Goal: Task Accomplishment & Management: Complete application form

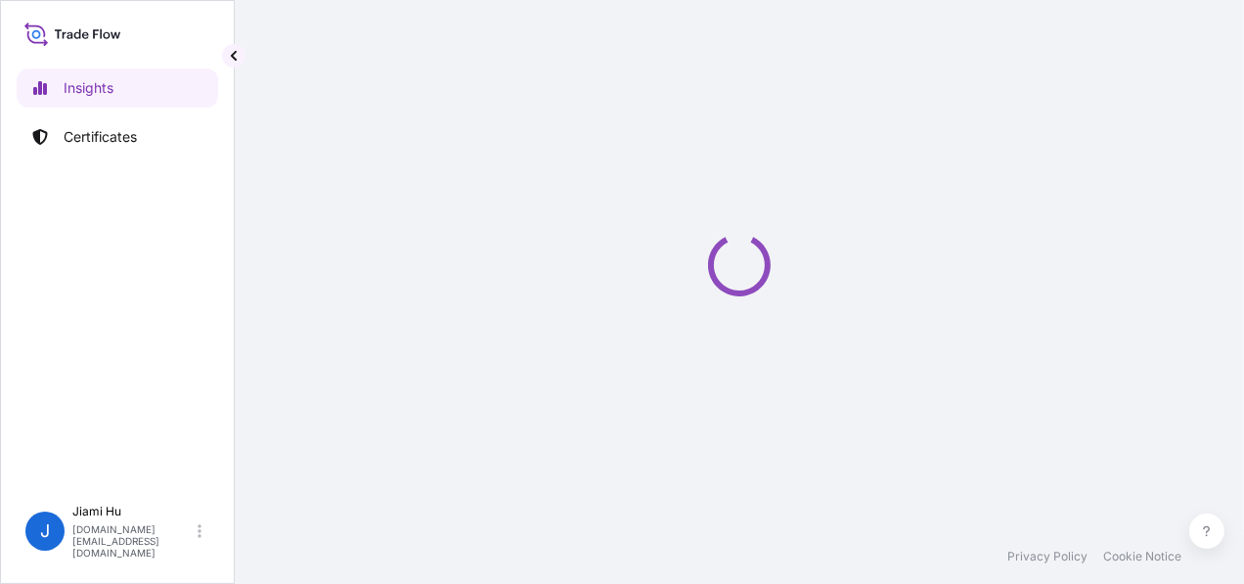
select select "2025"
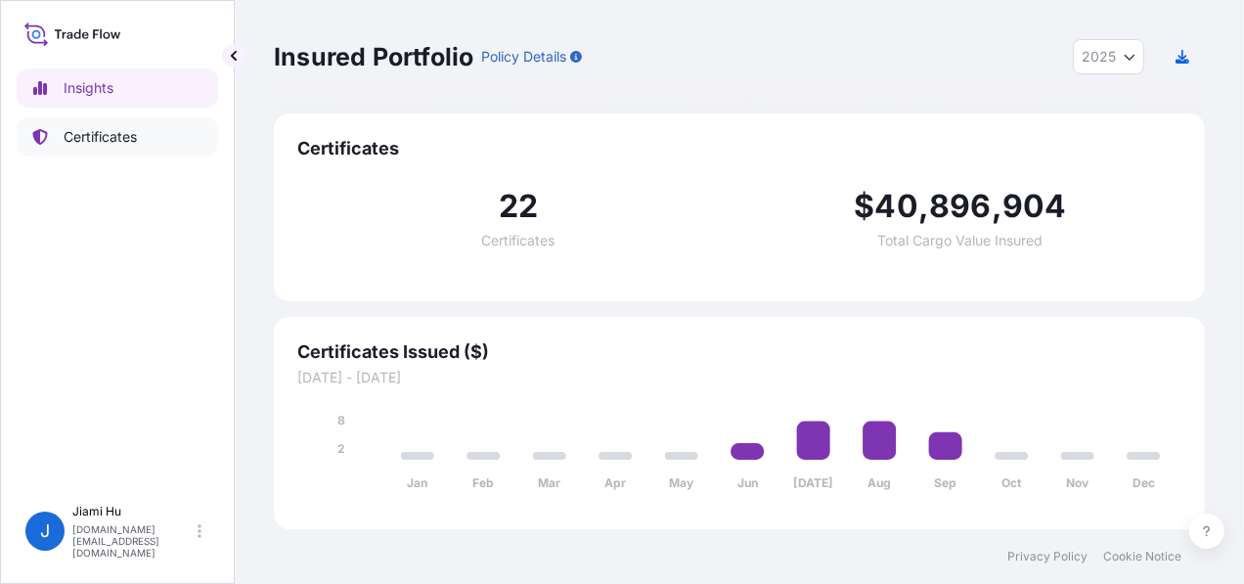
click at [131, 144] on p "Certificates" at bounding box center [100, 137] width 73 height 20
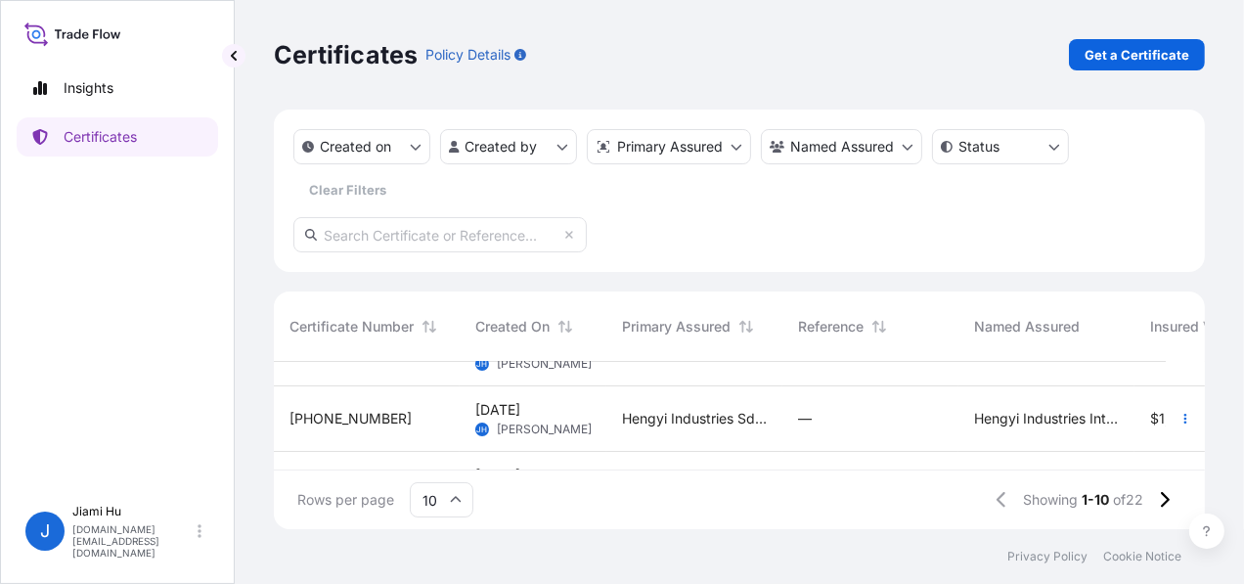
scroll to position [196, 0]
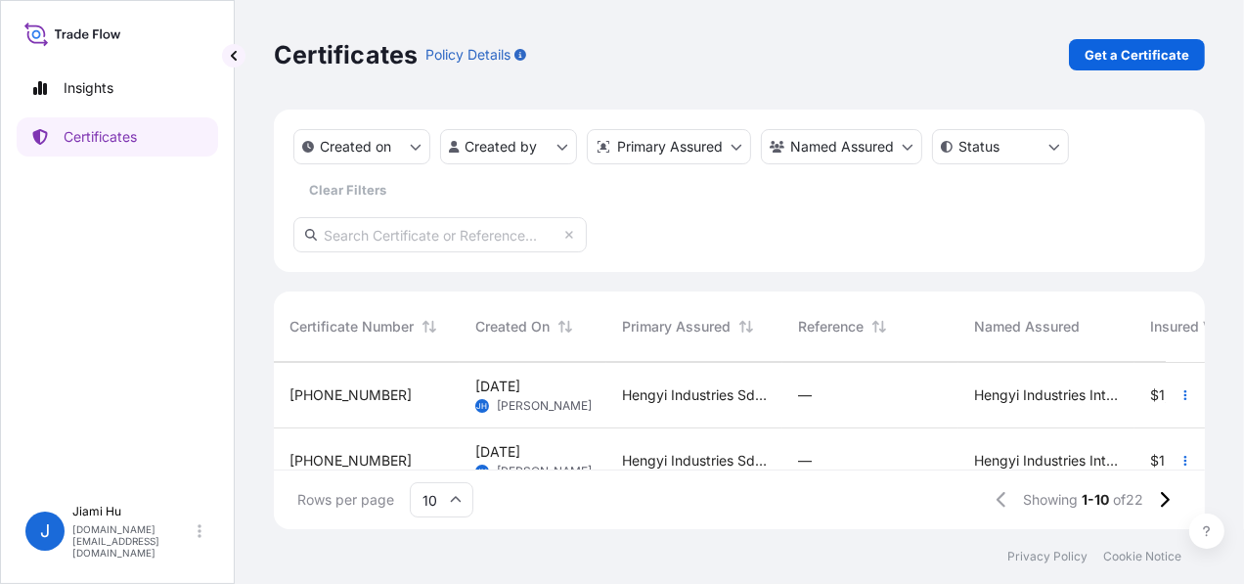
click at [587, 400] on div "[DATE] [PERSON_NAME]" at bounding box center [532, 395] width 115 height 37
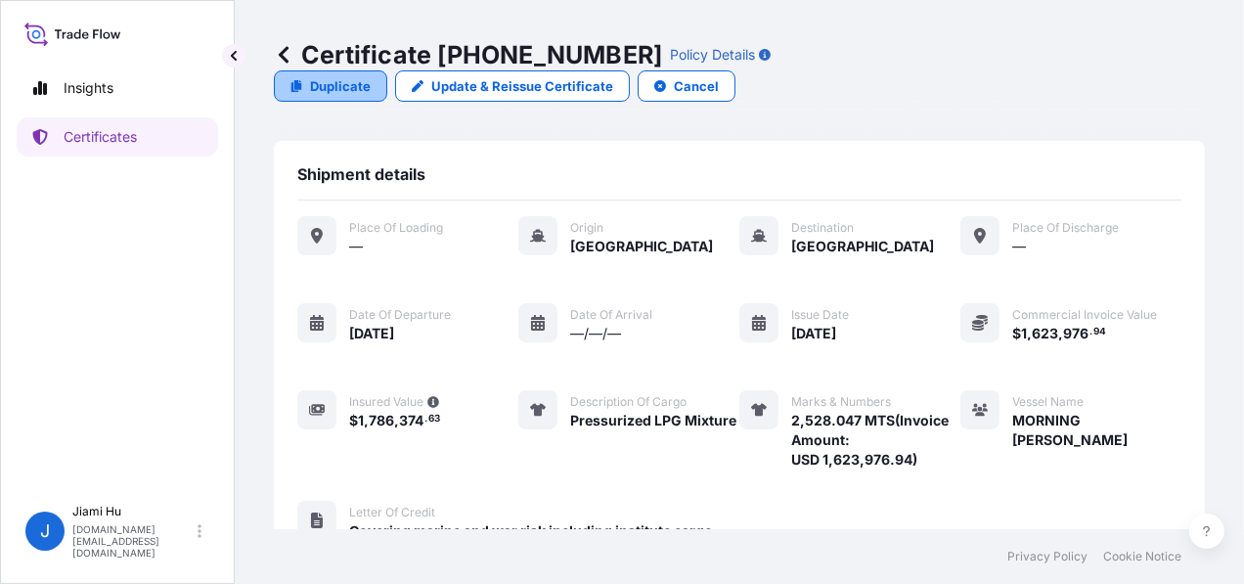
click at [371, 76] on p "Duplicate" at bounding box center [340, 86] width 61 height 20
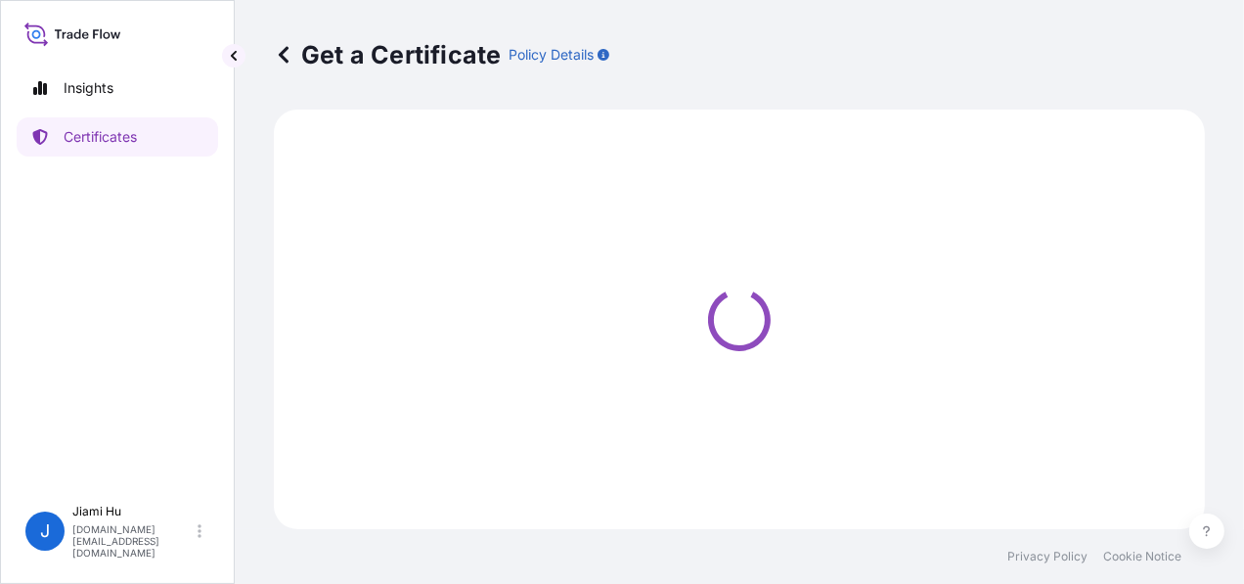
select select "Sea"
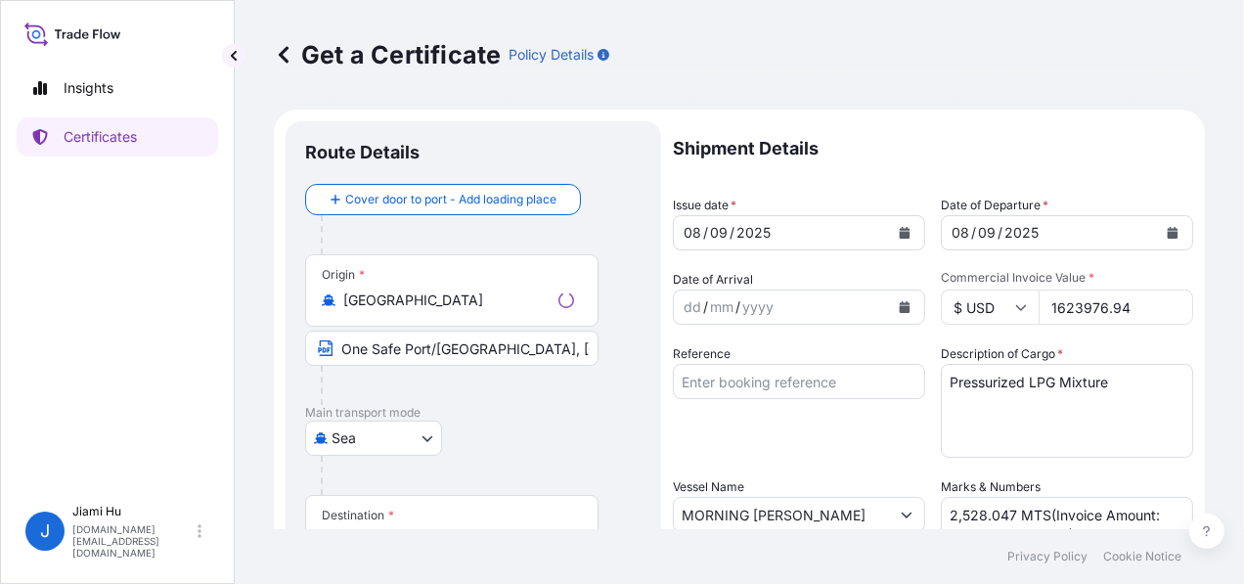
select select "31505"
click at [1104, 304] on input "1623976.94" at bounding box center [1116, 306] width 155 height 35
paste input "0143.67"
type input "1620143.67"
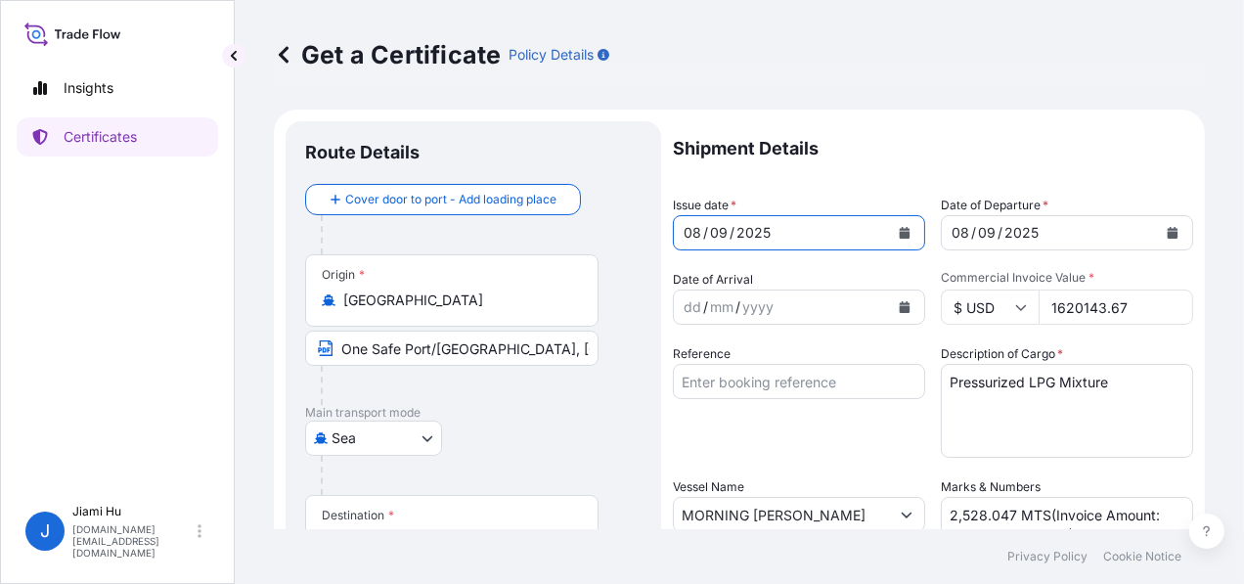
click at [899, 227] on icon "Calendar" at bounding box center [905, 233] width 12 height 12
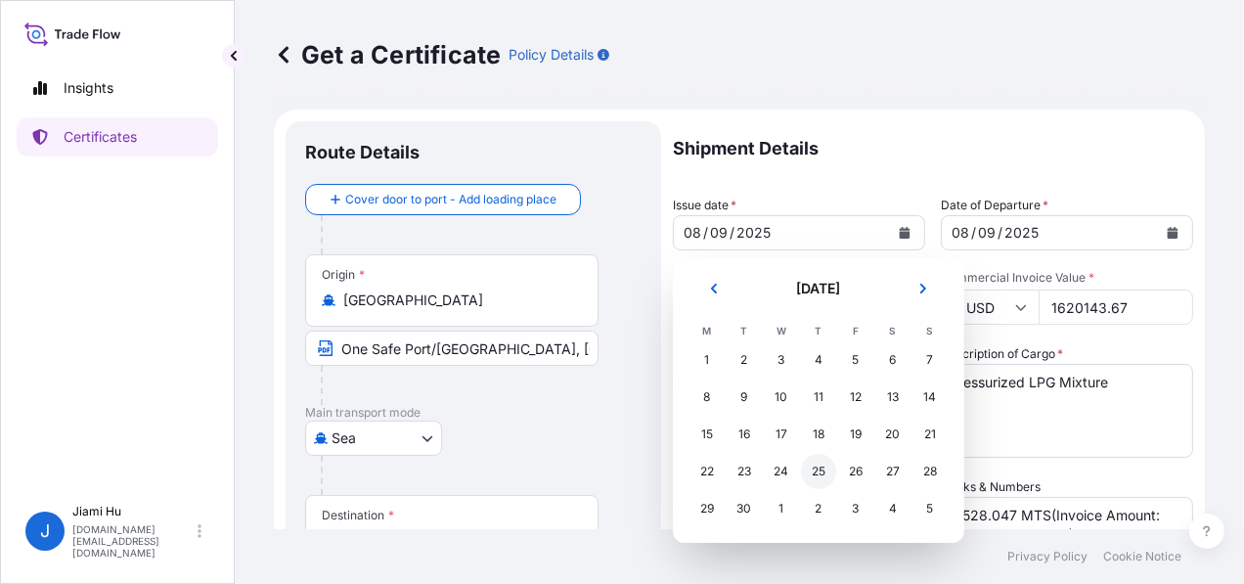
click at [826, 469] on div "25" at bounding box center [818, 471] width 35 height 35
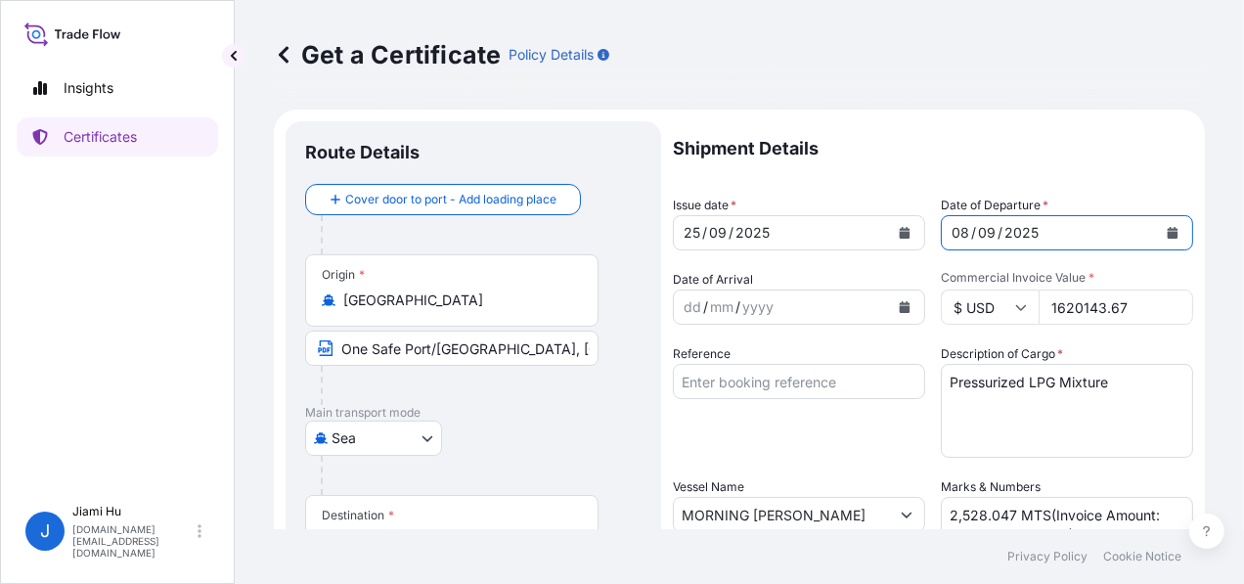
click at [1157, 226] on button "Calendar" at bounding box center [1172, 232] width 31 height 31
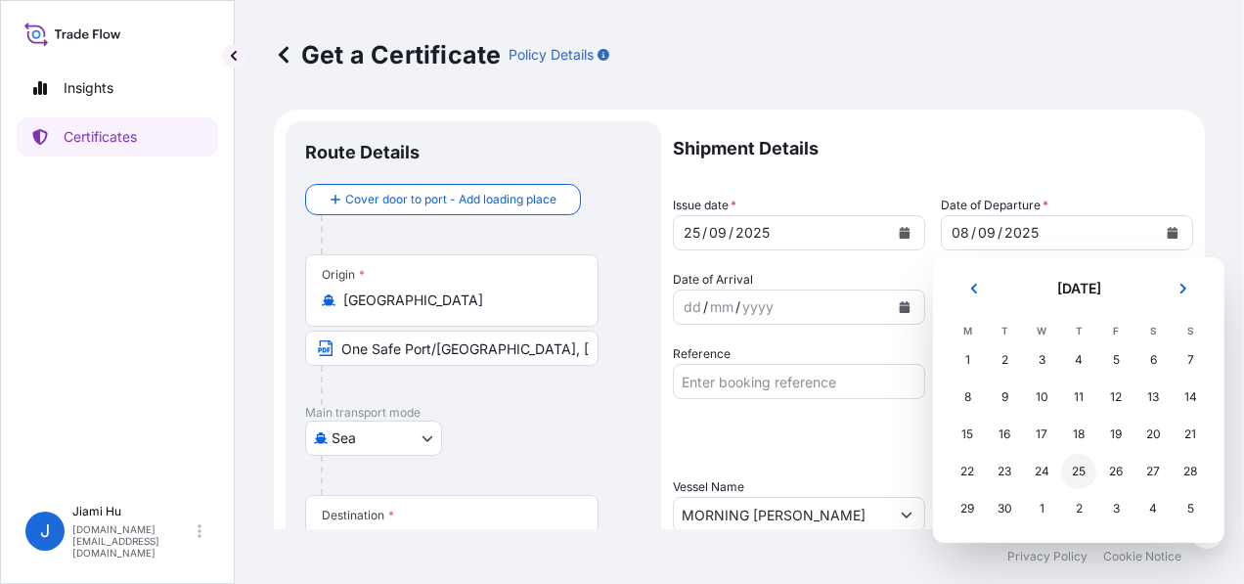
click at [1069, 471] on div "25" at bounding box center [1078, 471] width 35 height 35
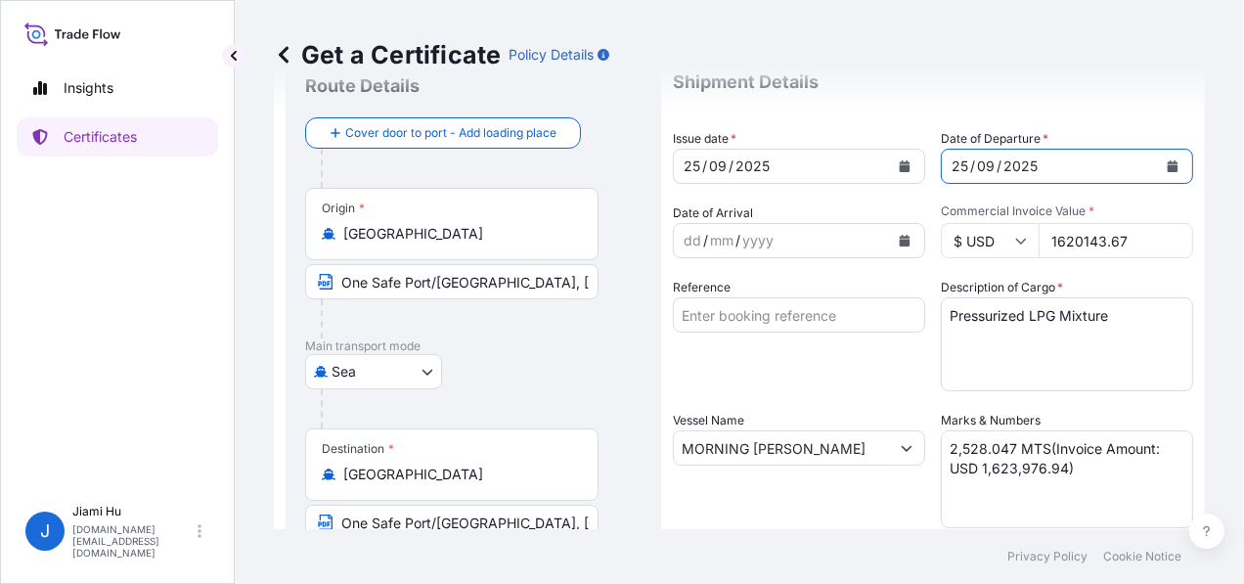
scroll to position [98, 0]
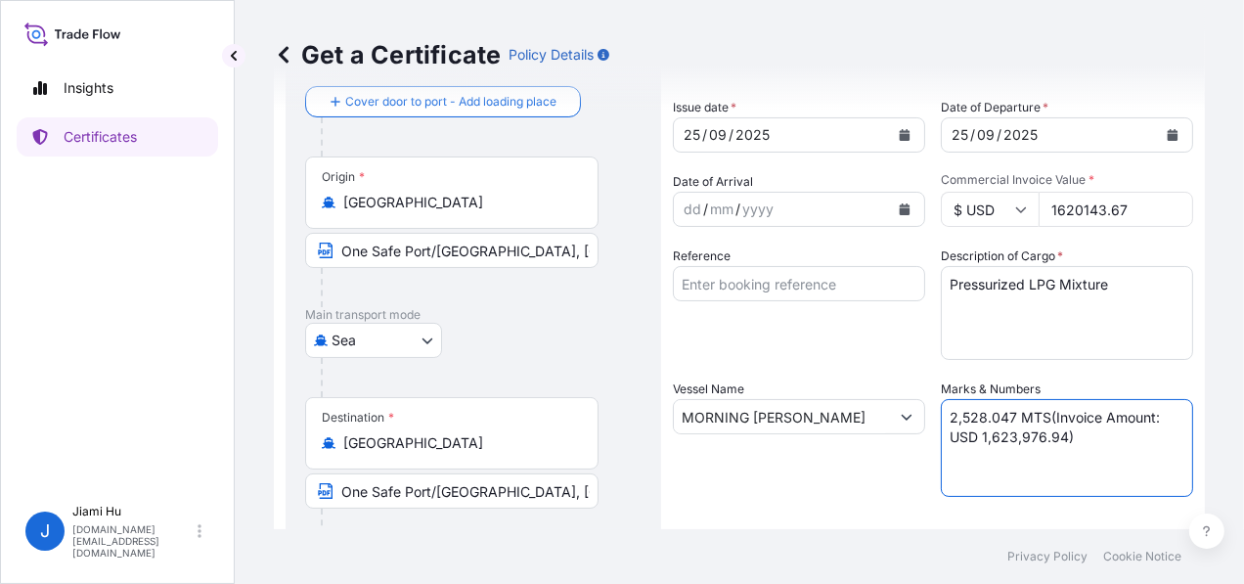
drag, startPoint x: 1012, startPoint y: 413, endPoint x: 921, endPoint y: 420, distance: 91.2
click at [921, 420] on div "Shipment Details Issue date * [DATE] Date of Departure * [DATE] Date of Arrival…" at bounding box center [933, 489] width 520 height 932
paste textarea "2,520.573"
click at [1037, 440] on textarea "2,528.047 MTS(Invoice Amount: USD 1,623,976.94)" at bounding box center [1067, 448] width 252 height 98
click at [1053, 432] on textarea "2,528.047 MTS(Invoice Amount: USD 1,623,976.94)" at bounding box center [1067, 448] width 252 height 98
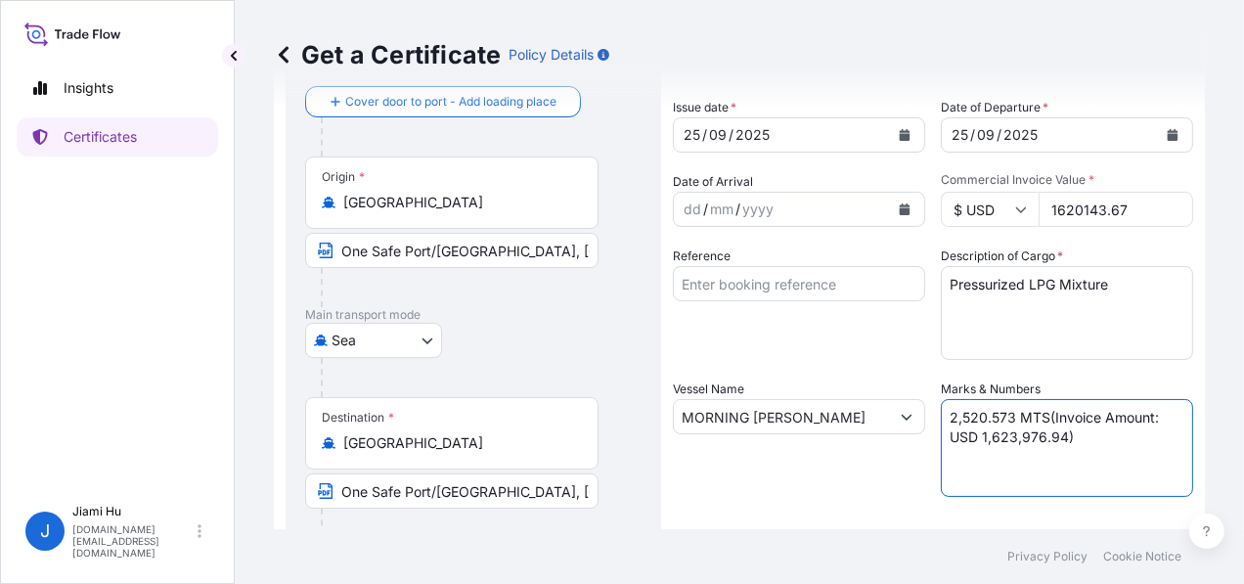
click at [1053, 432] on textarea "2,528.047 MTS(Invoice Amount: USD 1,623,976.94)" at bounding box center [1067, 448] width 252 height 98
click at [1039, 436] on textarea "2,528.047 MTS(Invoice Amount: USD 1,623,976.94)" at bounding box center [1067, 448] width 252 height 98
paste textarea "1,620,143.67"
click at [1079, 436] on textarea "2,528.047 MTS(Invoice Amount: USD 1,623,976.94)" at bounding box center [1067, 448] width 252 height 98
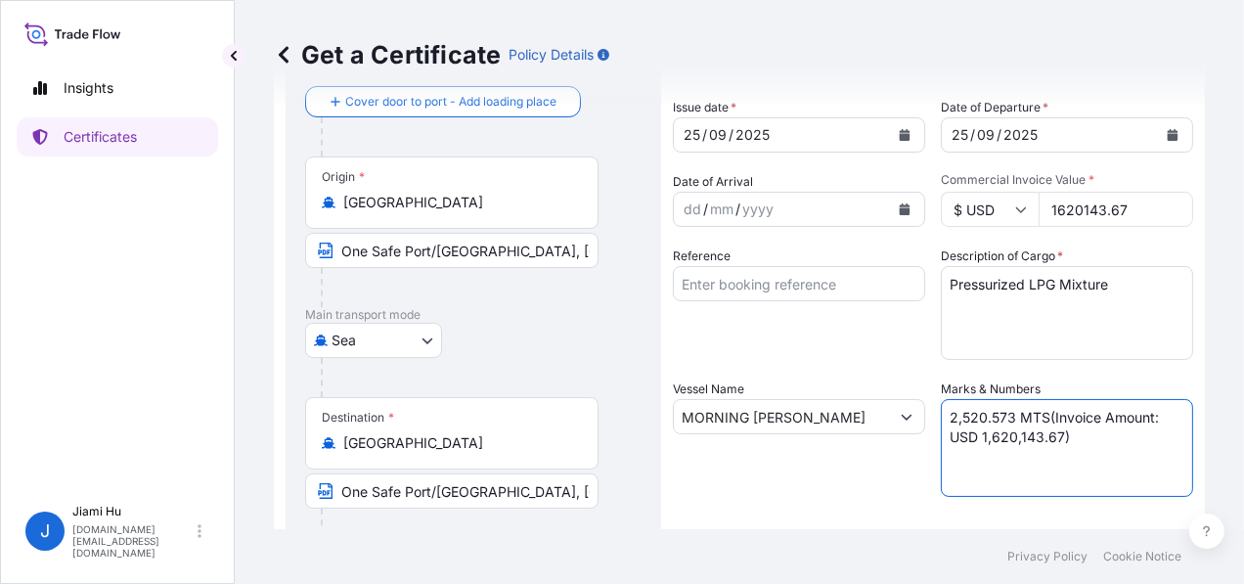
click at [1037, 417] on textarea "2,528.047 MTS(Invoice Amount: USD 1,623,976.94)" at bounding box center [1067, 448] width 252 height 98
click at [981, 434] on textarea "2,528.047 MTS(Invoice Amount: USD 1,623,976.94)" at bounding box center [1067, 448] width 252 height 98
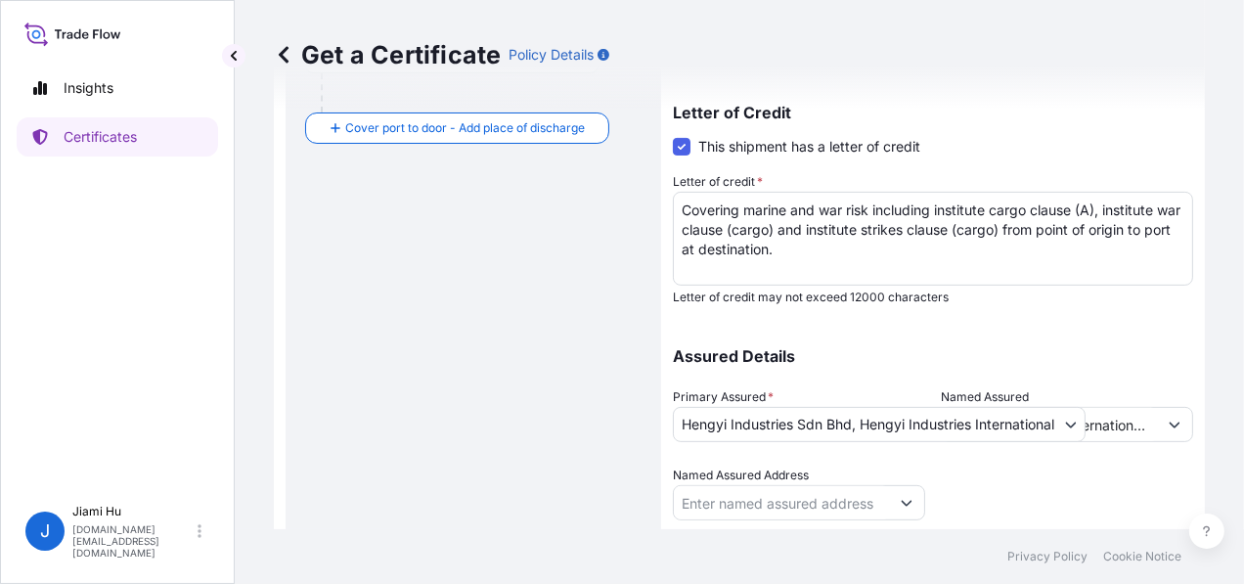
scroll to position [590, 0]
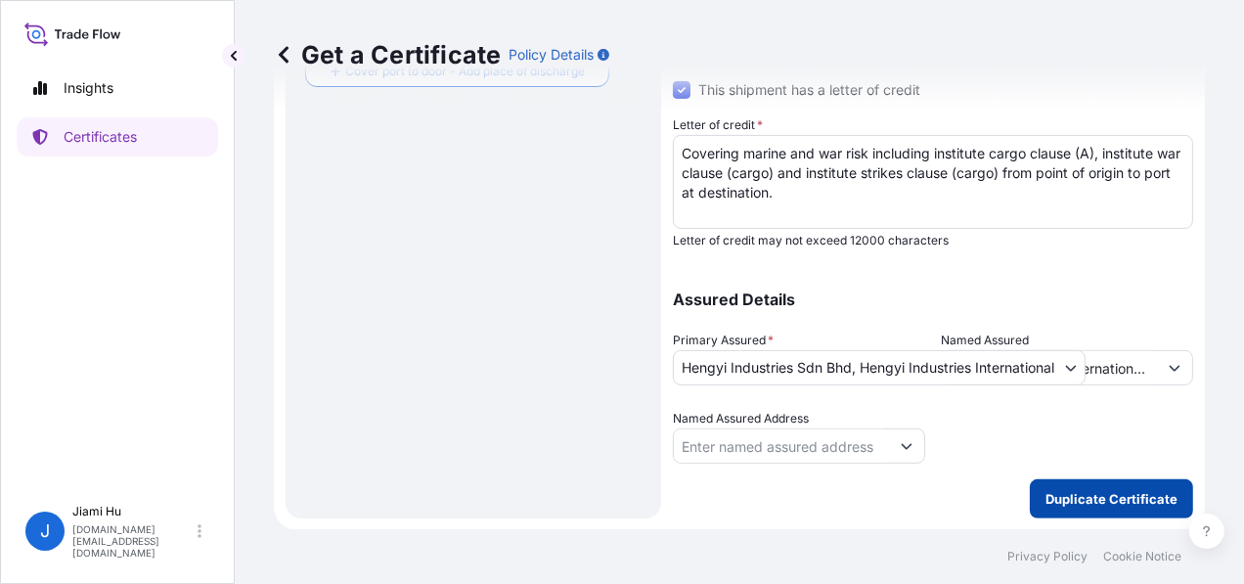
type textarea "2,520.573 MTS (Invoice Amount: USD 1,620,143.67)"
click at [1083, 496] on p "Duplicate Certificate" at bounding box center [1112, 499] width 132 height 20
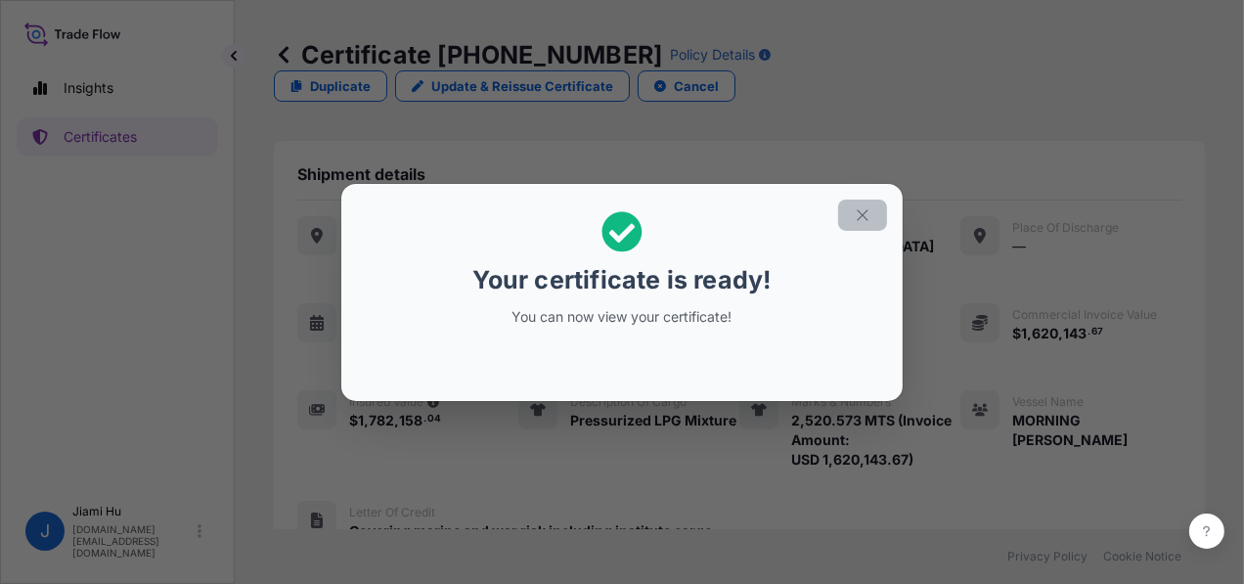
click at [878, 219] on button "button" at bounding box center [862, 215] width 49 height 31
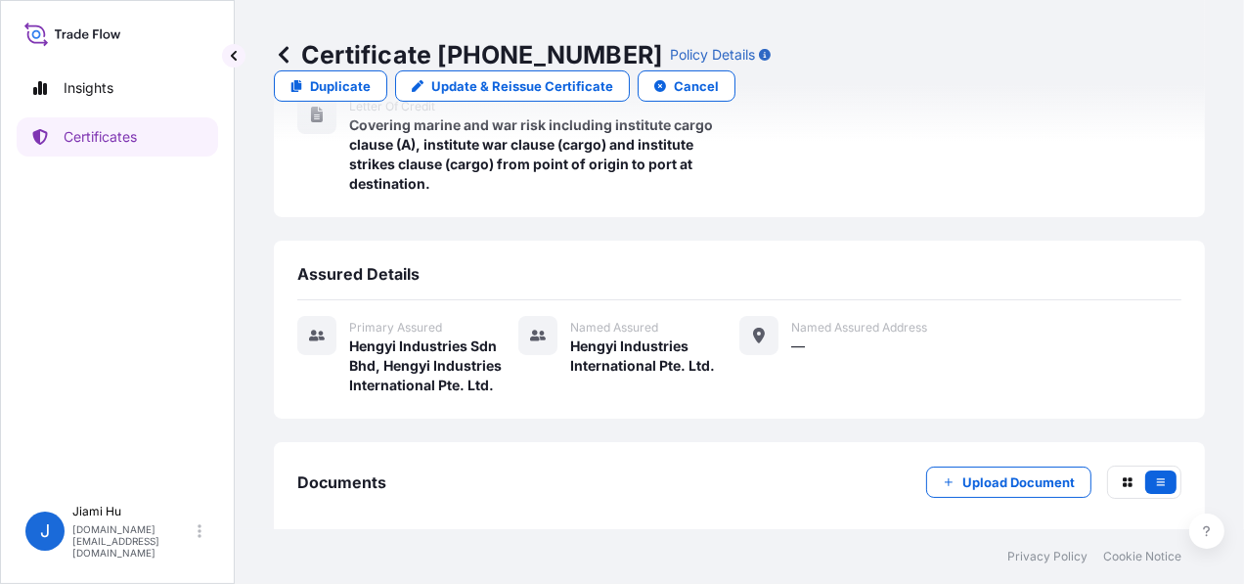
scroll to position [467, 0]
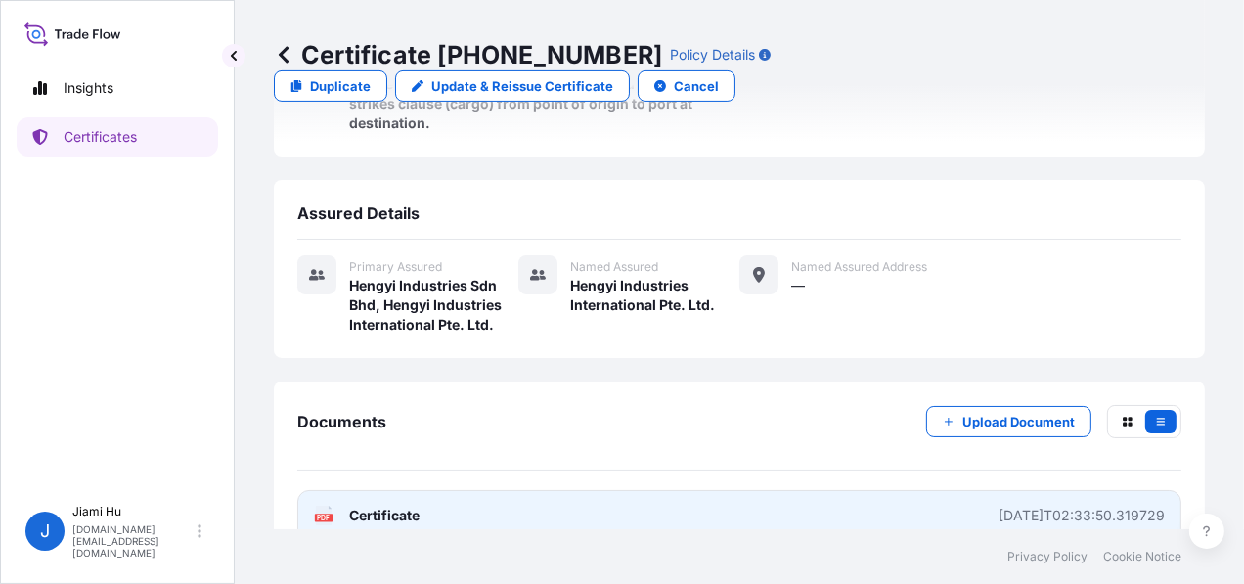
click at [563, 490] on link "PDF Certificate [DATE]T02:33:50.319729" at bounding box center [739, 515] width 884 height 51
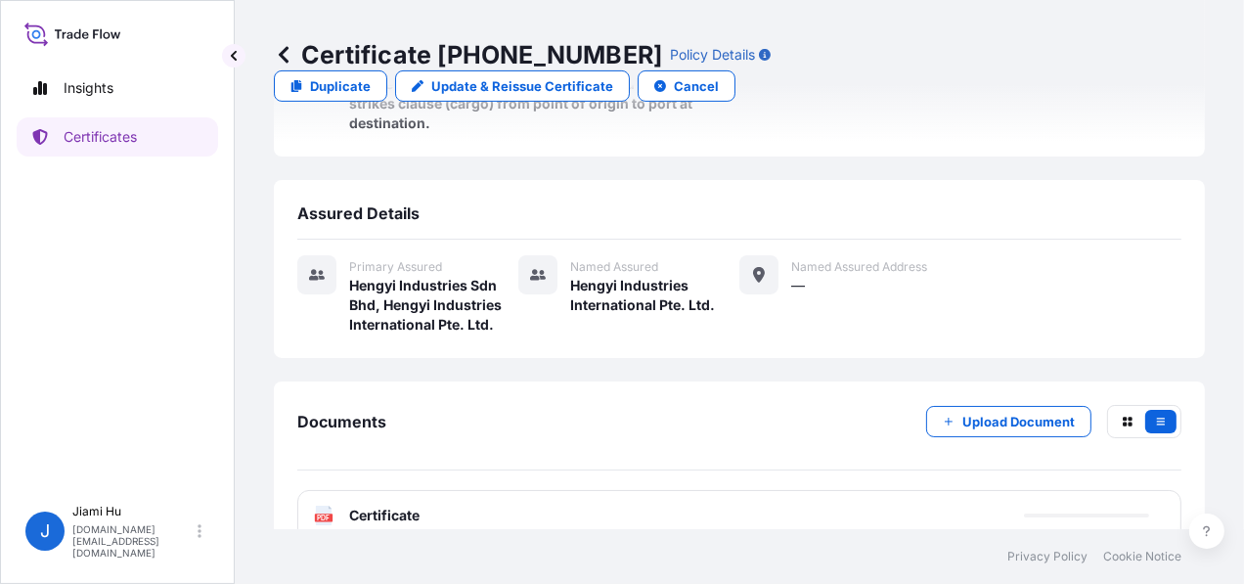
click at [283, 55] on icon at bounding box center [284, 55] width 20 height 20
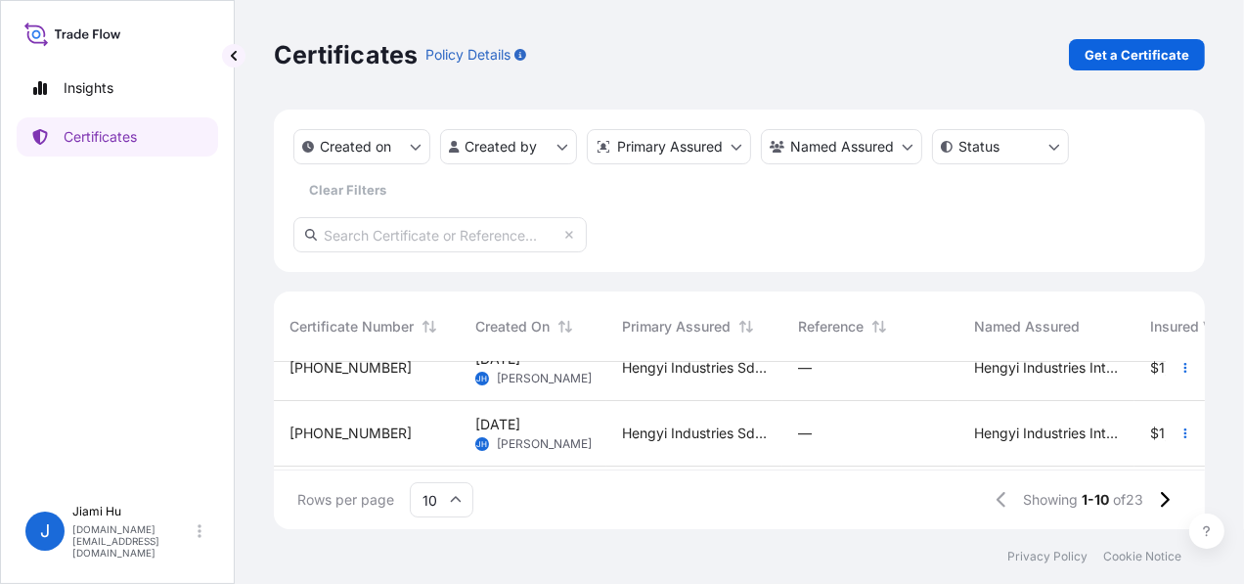
scroll to position [98, 0]
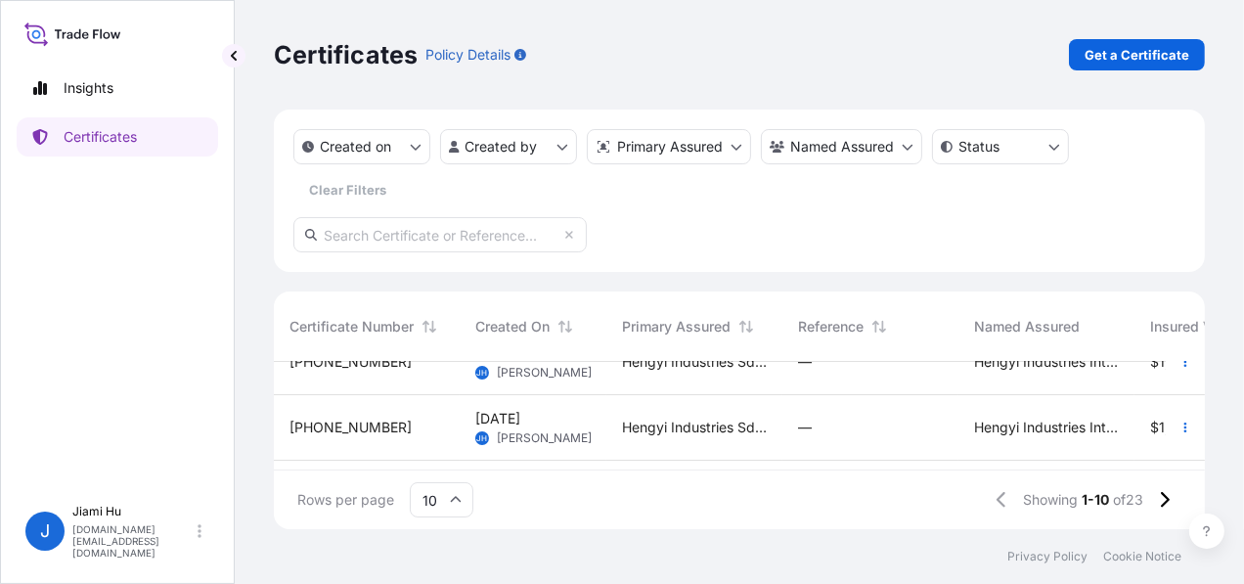
click at [377, 411] on div "[PHONE_NUMBER]" at bounding box center [367, 428] width 186 height 66
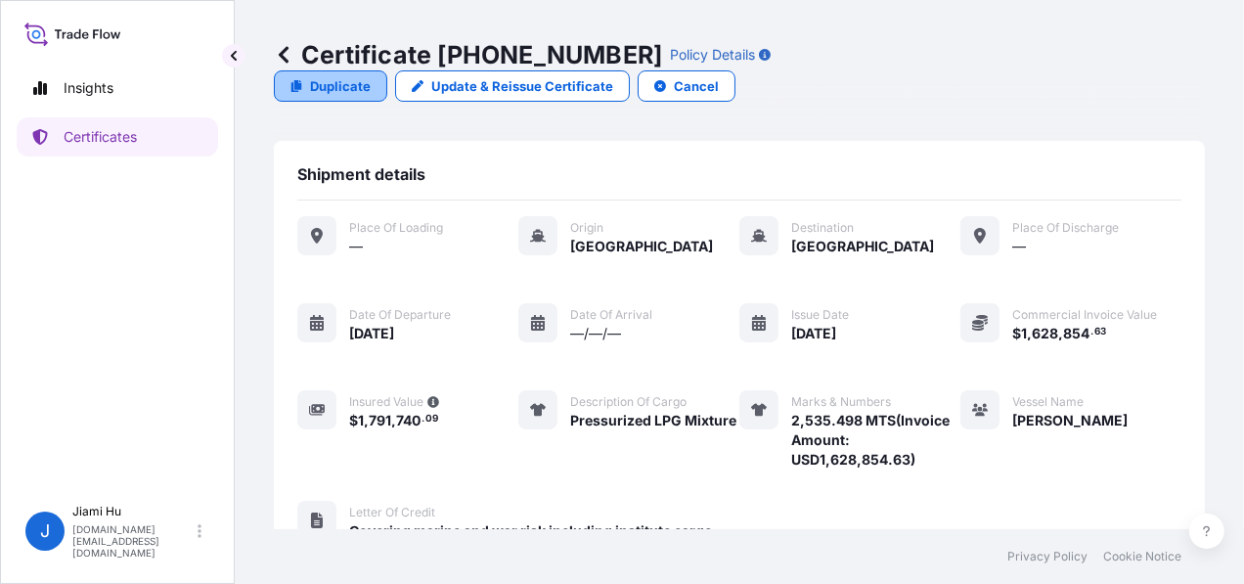
click at [371, 76] on p "Duplicate" at bounding box center [340, 86] width 61 height 20
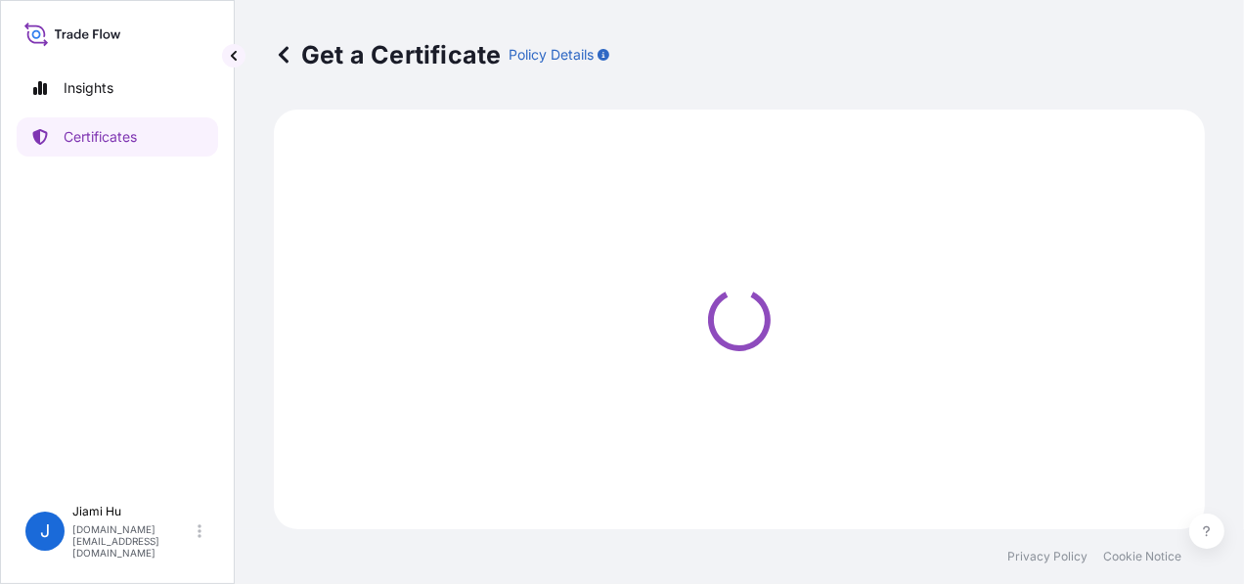
select select "Sea"
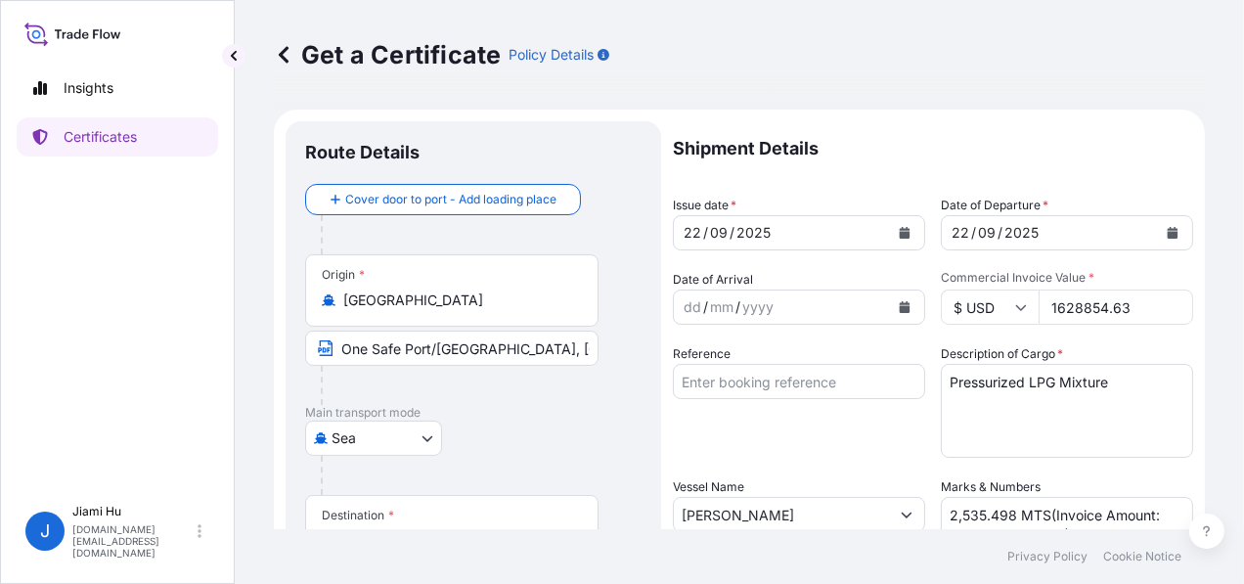
select select "31505"
click at [901, 243] on button "Calendar" at bounding box center [904, 232] width 31 height 31
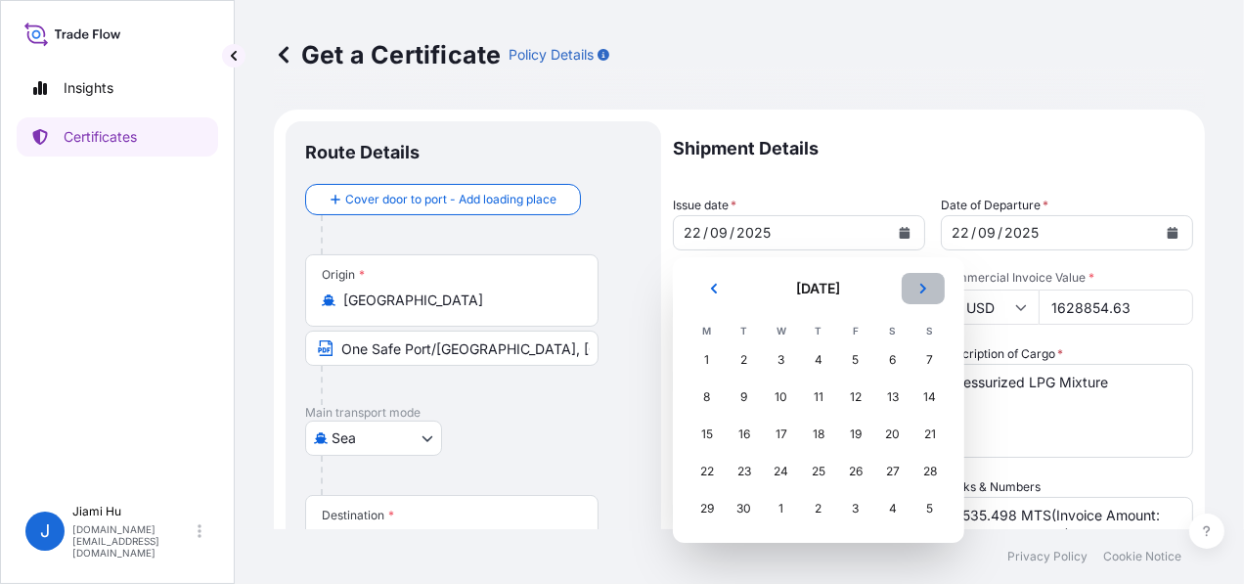
click at [923, 287] on icon "Next" at bounding box center [923, 289] width 6 height 10
click at [794, 359] on div "1" at bounding box center [781, 359] width 35 height 35
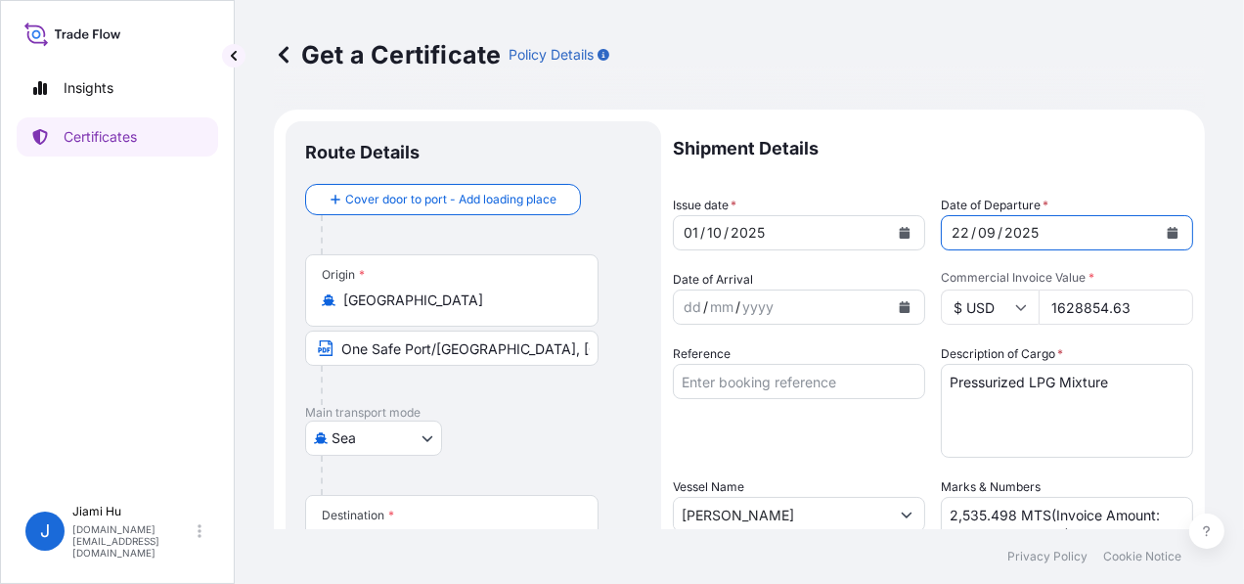
click at [1160, 239] on button "Calendar" at bounding box center [1172, 232] width 31 height 31
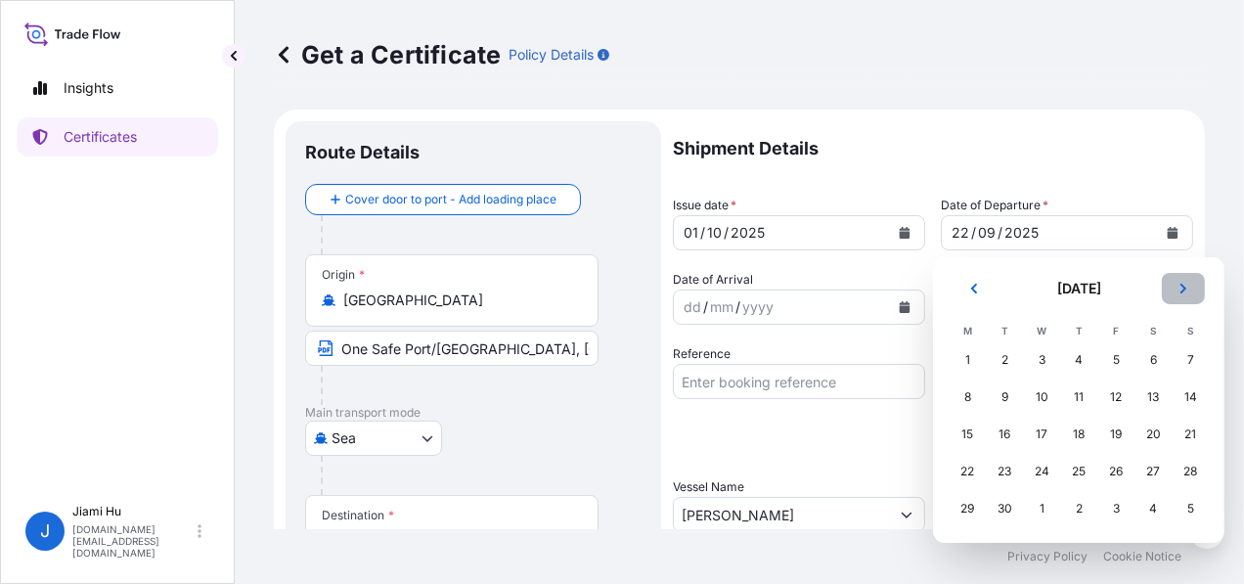
click at [1186, 281] on button "Next" at bounding box center [1183, 288] width 43 height 31
click at [1034, 361] on div "1" at bounding box center [1041, 359] width 35 height 35
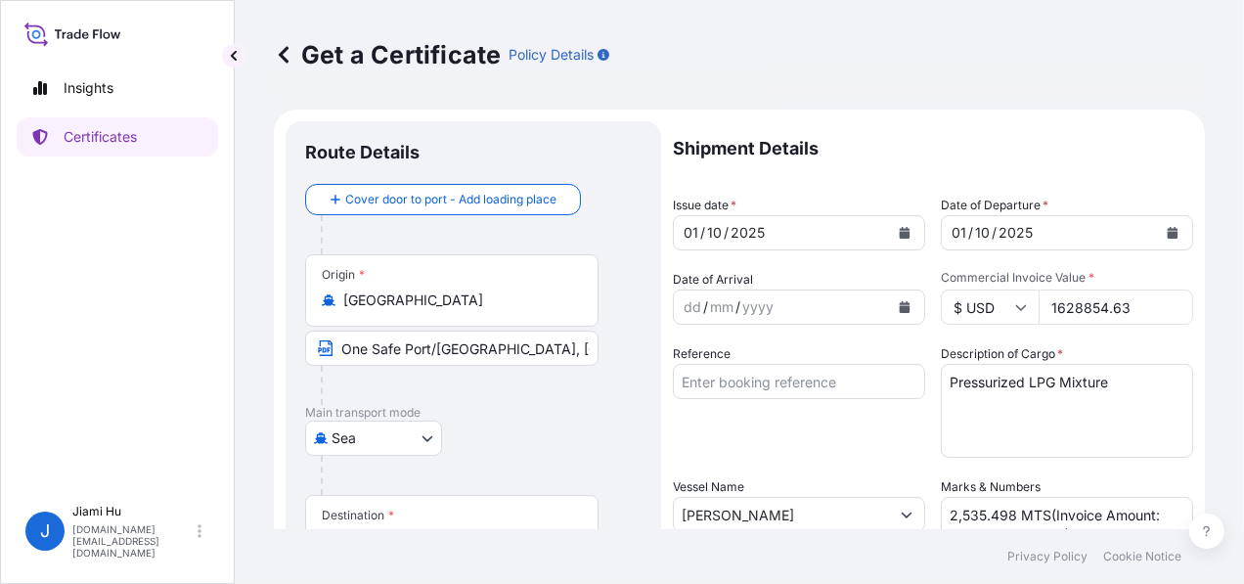
click at [1101, 309] on input "1628854.63" at bounding box center [1116, 306] width 155 height 35
paste input "1458.62"
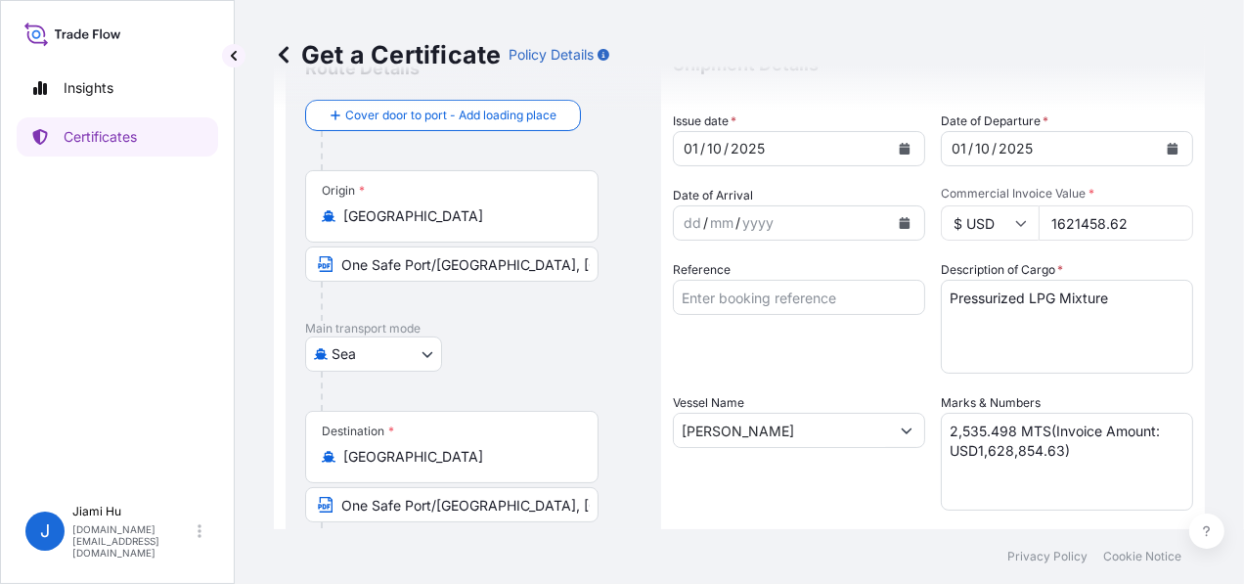
scroll to position [196, 0]
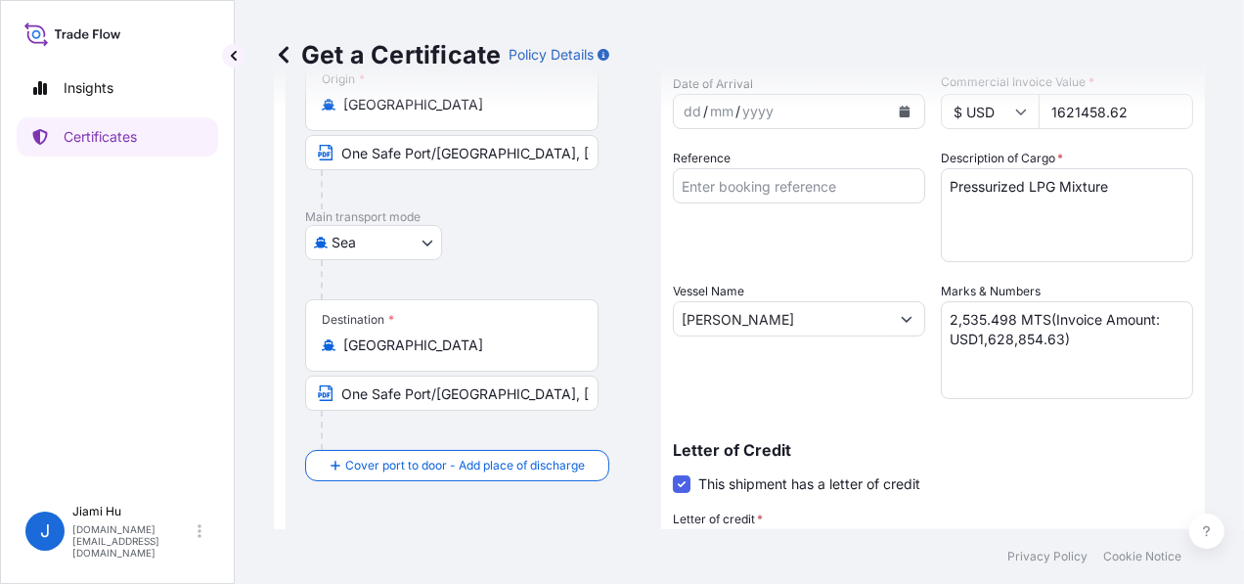
type input "1621458.62"
click at [1045, 342] on textarea "2,535.498 MTS(Invoice Amount: USD1,628,854.63)" at bounding box center [1067, 350] width 252 height 98
click at [1050, 338] on textarea "2,535.498 MTS(Invoice Amount: USD1,628,854.63)" at bounding box center [1067, 350] width 252 height 98
drag, startPoint x: 1055, startPoint y: 336, endPoint x: 971, endPoint y: 338, distance: 84.1
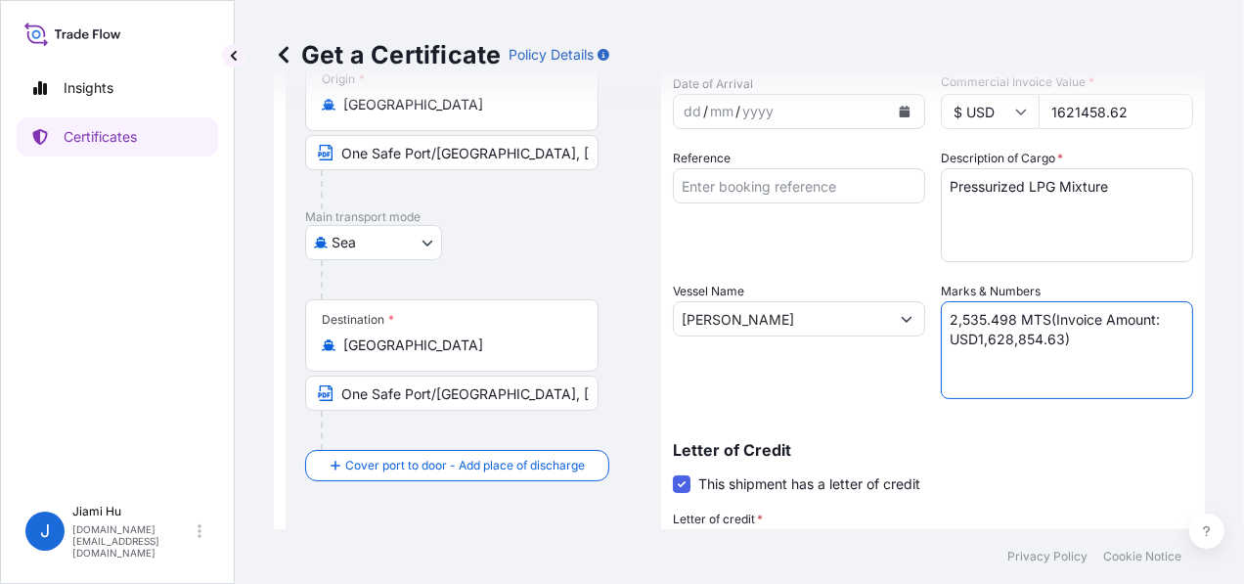
click at [971, 338] on textarea "2,535.498 MTS(Invoice Amount: USD1,628,854.63)" at bounding box center [1067, 350] width 252 height 98
paste textarea "1,621,458.62"
drag, startPoint x: 1010, startPoint y: 317, endPoint x: 896, endPoint y: 308, distance: 114.8
click at [896, 308] on div "Shipment Details Issue date * [DATE] Date of Departure * [DATE] Date of Arrival…" at bounding box center [933, 392] width 520 height 932
paste textarea "2,526.148"
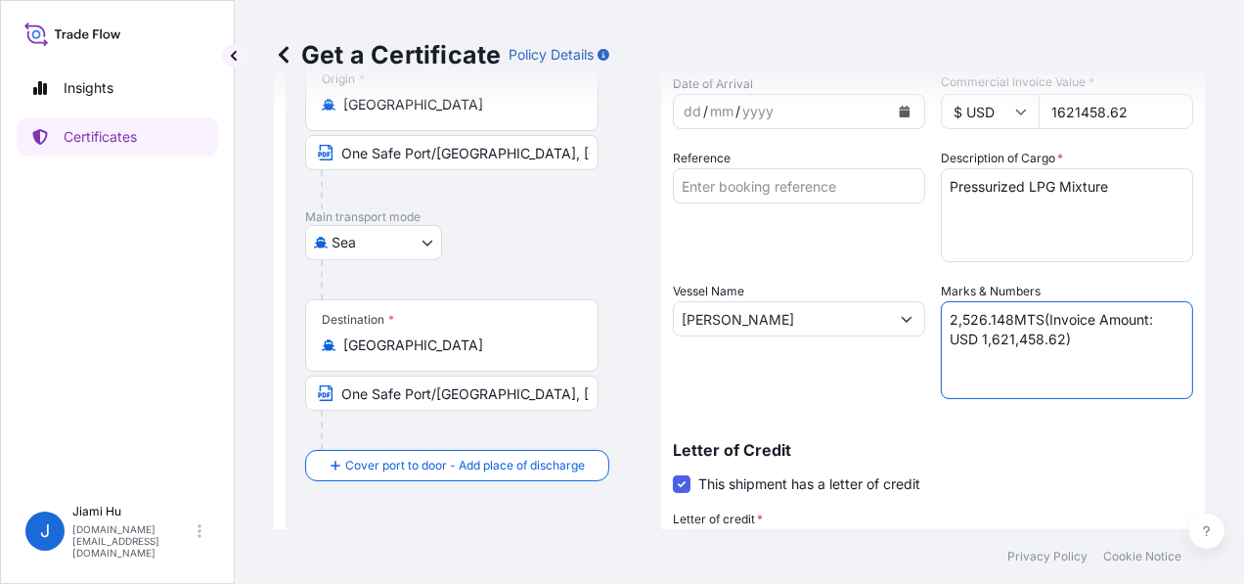
click at [1033, 315] on textarea "2,535.498 MTS(Invoice Amount: USD1,628,854.63)" at bounding box center [1067, 350] width 252 height 98
click at [1025, 364] on textarea "2,535.498 MTS(Invoice Amount: USD1,628,854.63)" at bounding box center [1067, 350] width 252 height 98
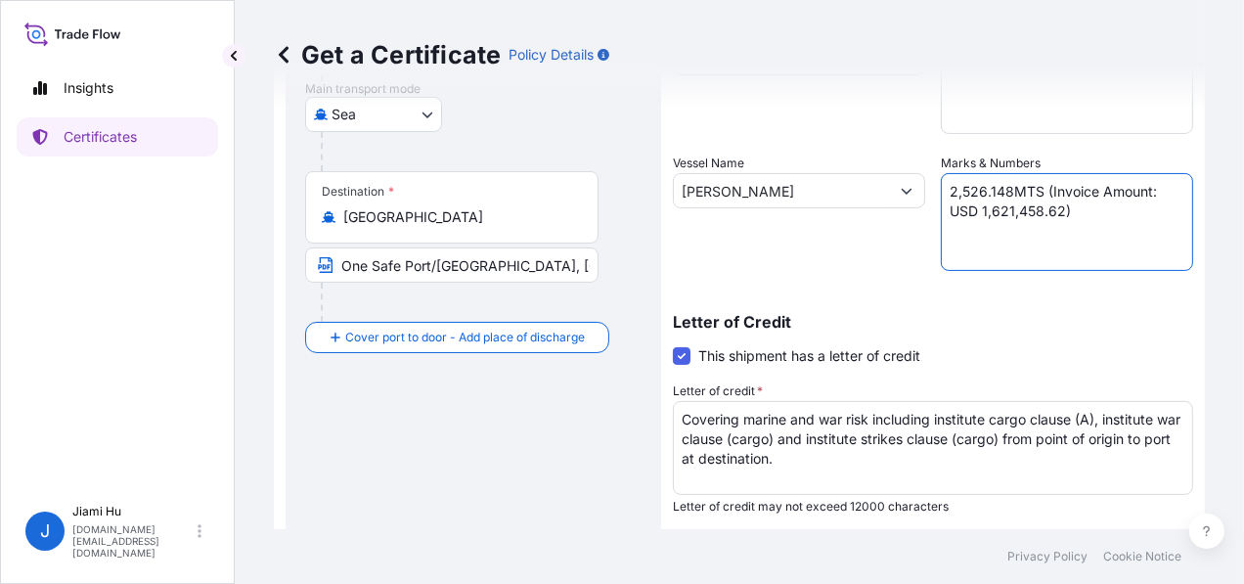
scroll to position [590, 0]
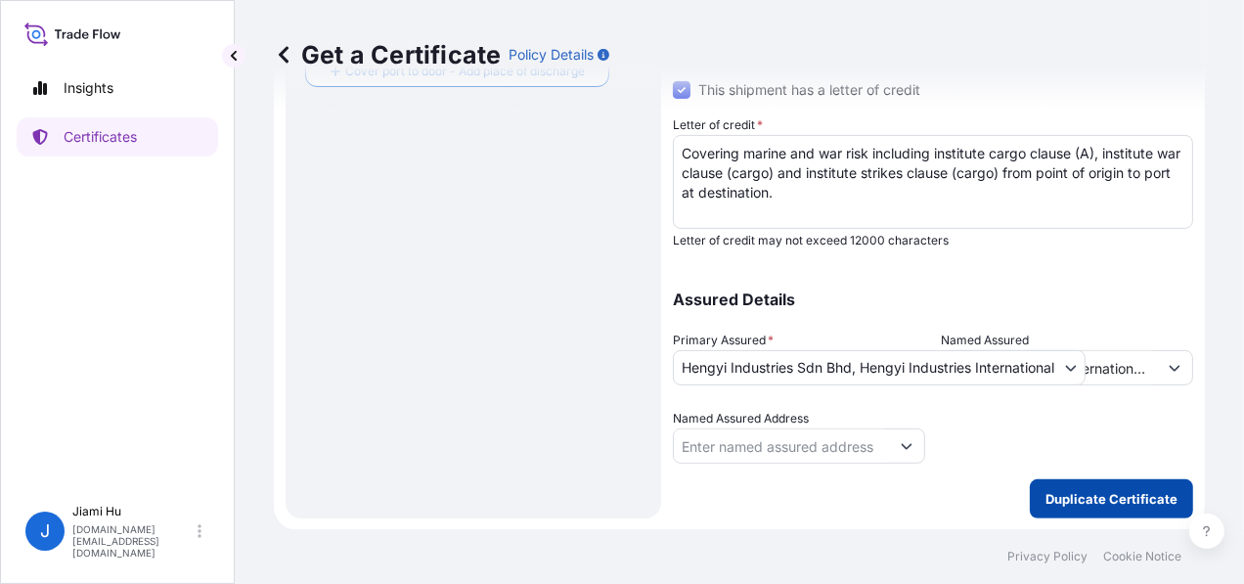
type textarea "2,526.148MTS (Invoice Amount: USD 1,621,458.62)"
click at [1070, 483] on button "Duplicate Certificate" at bounding box center [1111, 498] width 163 height 39
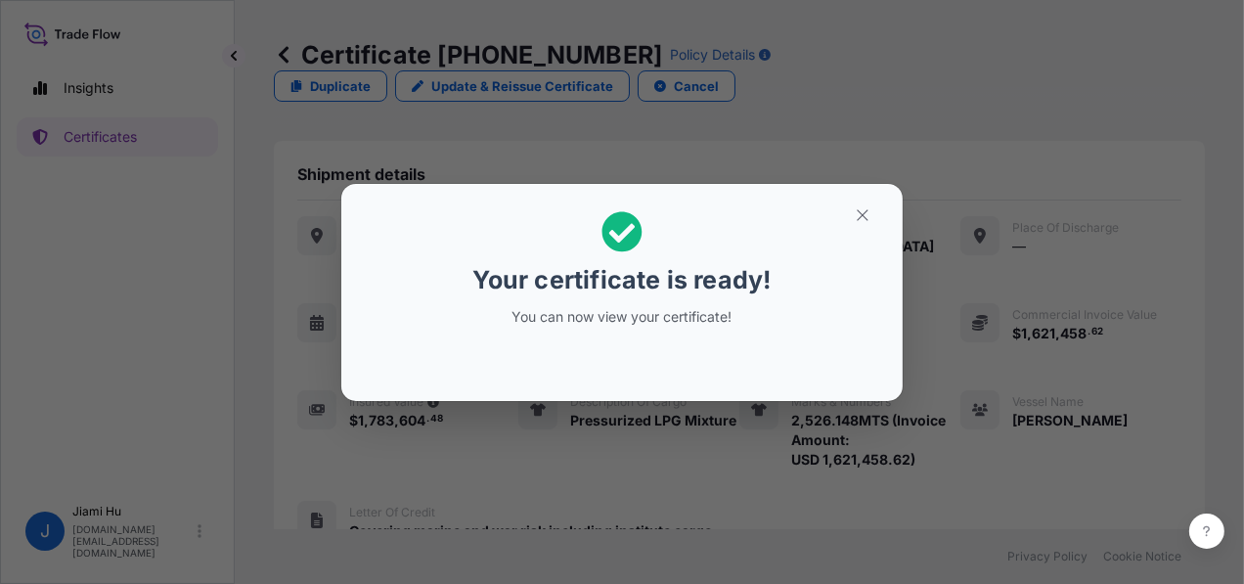
click at [751, 300] on div "Your certificate is ready! You can now view your certificate!" at bounding box center [621, 269] width 301 height 139
click at [854, 213] on icon "button" at bounding box center [863, 215] width 18 height 18
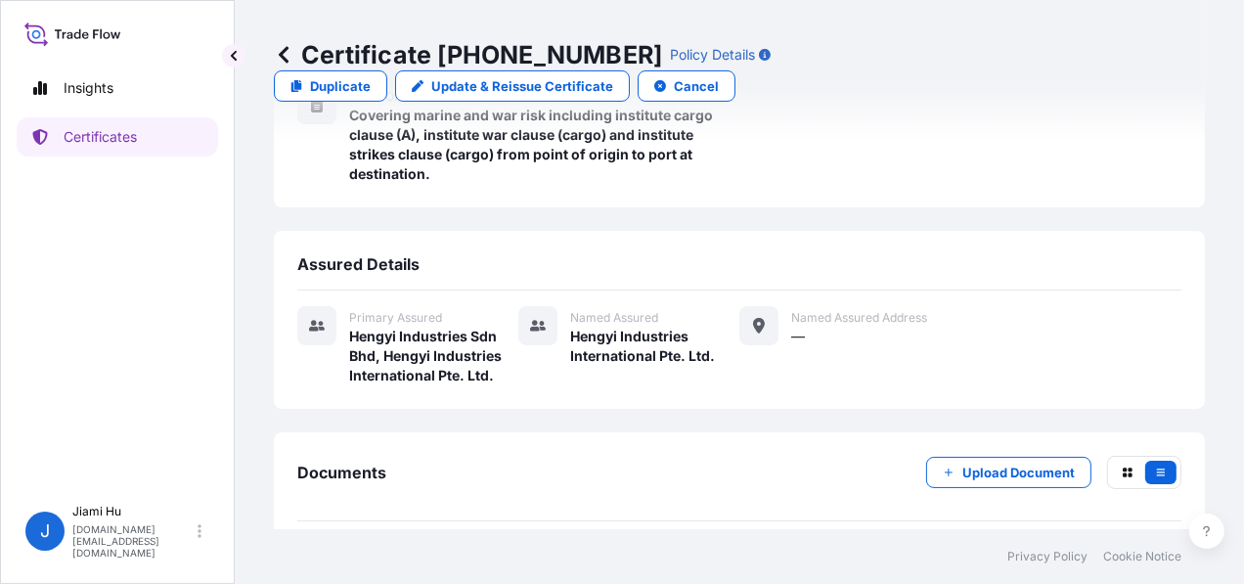
scroll to position [467, 0]
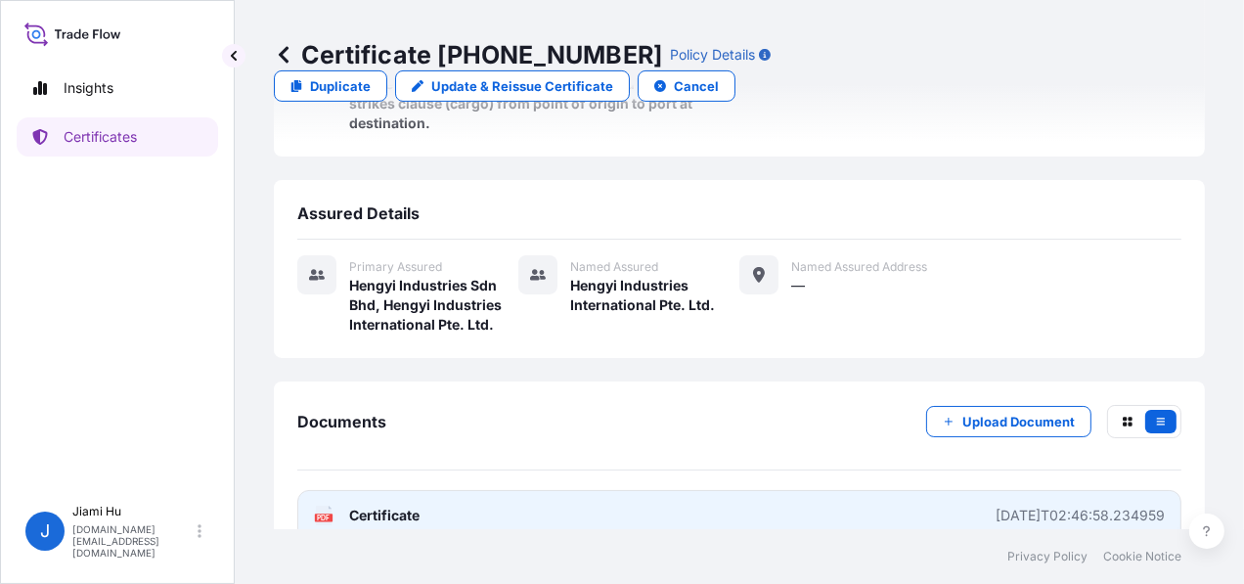
click at [548, 490] on link "PDF Certificate [DATE]T02:46:58.234959" at bounding box center [739, 515] width 884 height 51
